Goal: Communication & Community: Connect with others

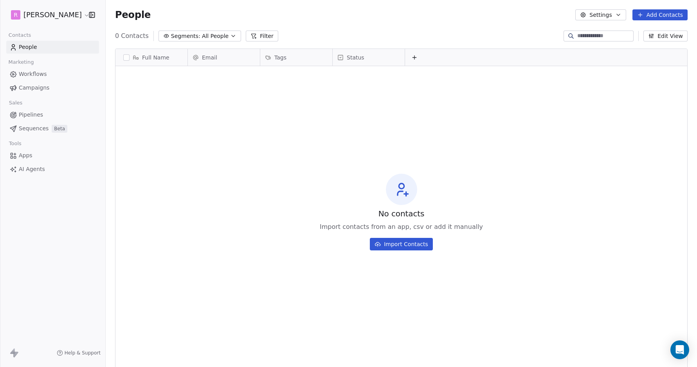
scroll to position [323, 591]
click at [29, 74] on span "Workflows" at bounding box center [33, 74] width 28 height 8
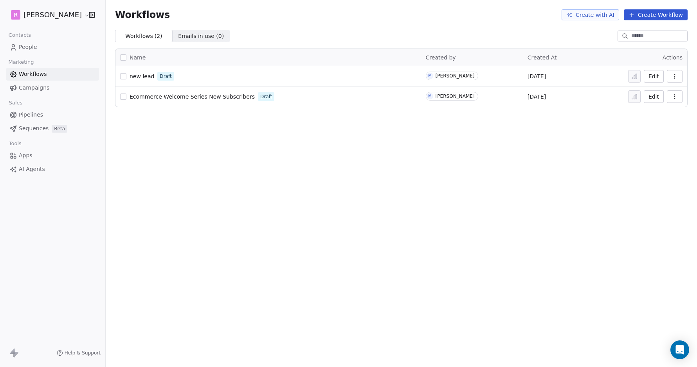
click at [29, 47] on span "People" at bounding box center [28, 47] width 18 height 8
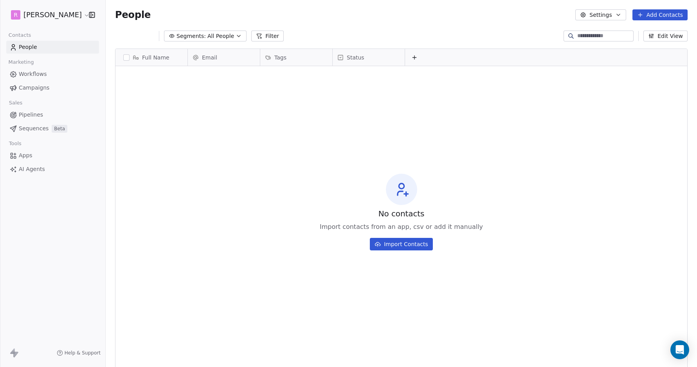
scroll to position [323, 591]
click at [33, 89] on span "Campaigns" at bounding box center [34, 88] width 31 height 8
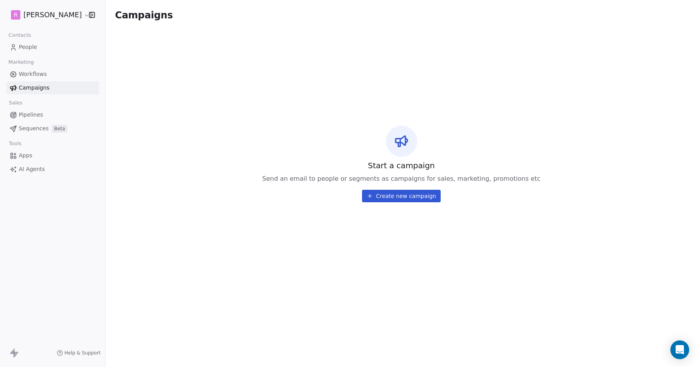
click at [59, 15] on html "R Matt Young Contacts People Marketing Workflows Campaigns Sales Pipelines Sequ…" at bounding box center [348, 183] width 697 height 367
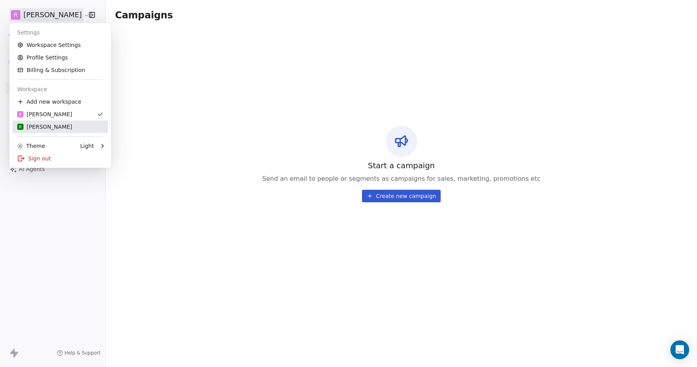
click at [43, 127] on div "R Rudy M" at bounding box center [44, 127] width 55 height 8
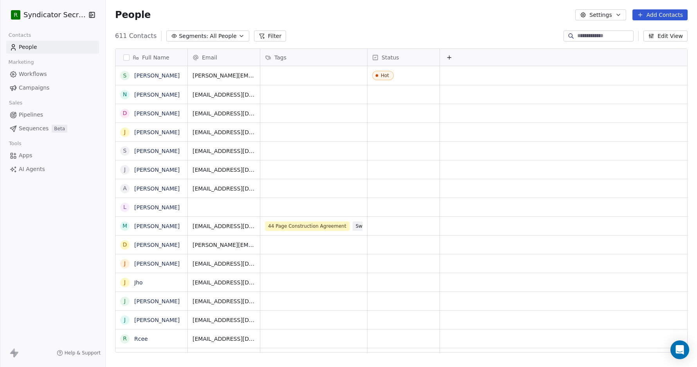
scroll to position [323, 591]
click at [154, 77] on link "Scot Feraco" at bounding box center [156, 75] width 45 height 6
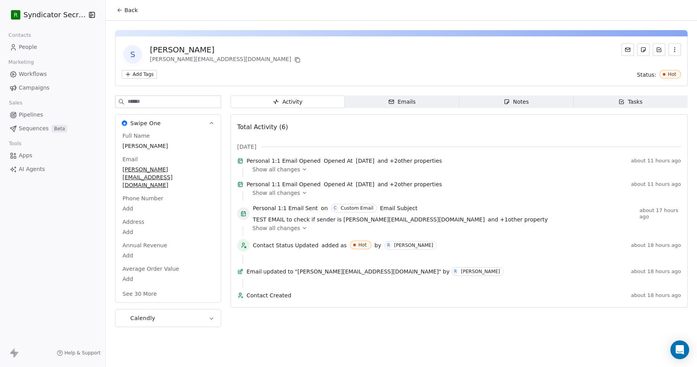
click at [627, 49] on icon at bounding box center [627, 50] width 6 height 6
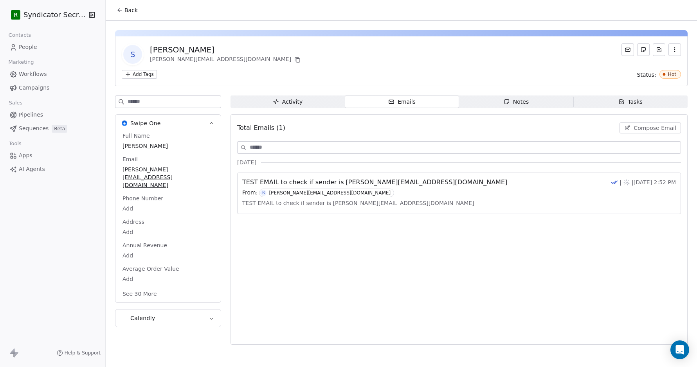
click at [627, 48] on icon at bounding box center [627, 50] width 6 height 6
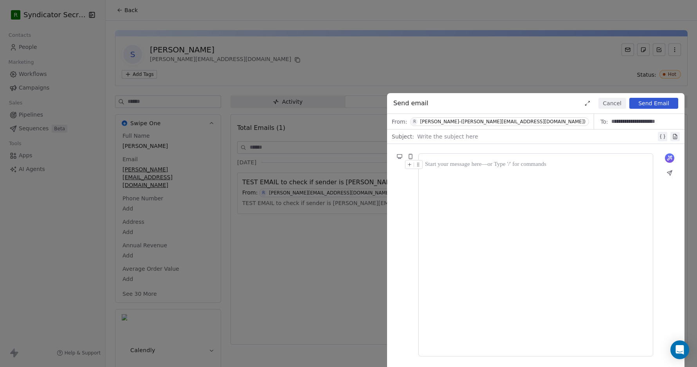
click at [450, 138] on div at bounding box center [536, 136] width 239 height 9
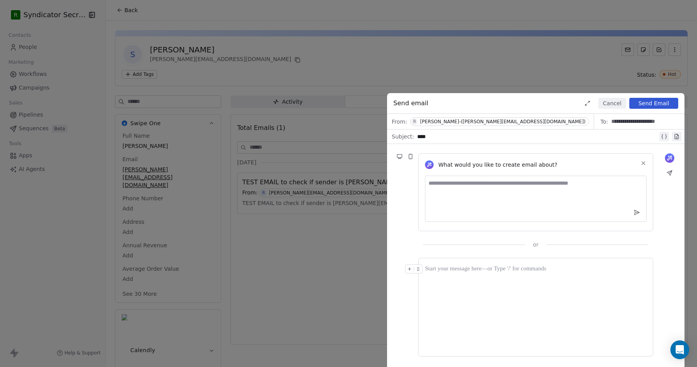
click at [441, 271] on div at bounding box center [535, 268] width 221 height 9
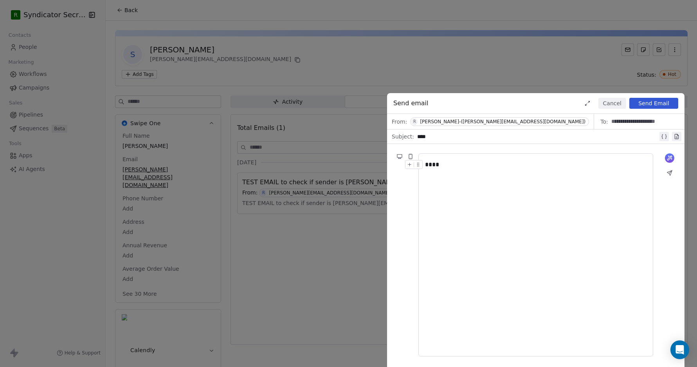
click at [433, 137] on div "****" at bounding box center [537, 136] width 241 height 9
click at [647, 102] on button "Send Email" at bounding box center [653, 103] width 49 height 11
